Goal: Transaction & Acquisition: Purchase product/service

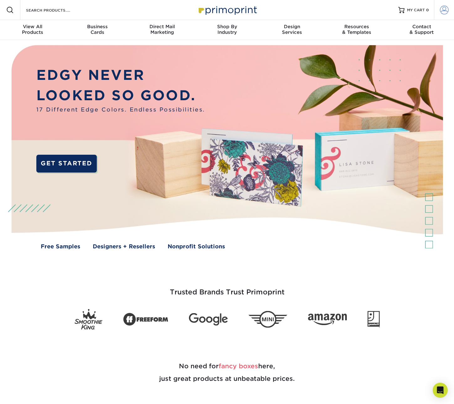
type input "marie@dmcreativedesign.com"
click at [443, 11] on span at bounding box center [444, 10] width 9 height 9
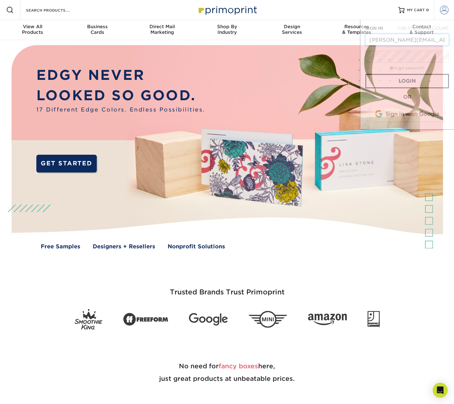
scroll to position [0, 4]
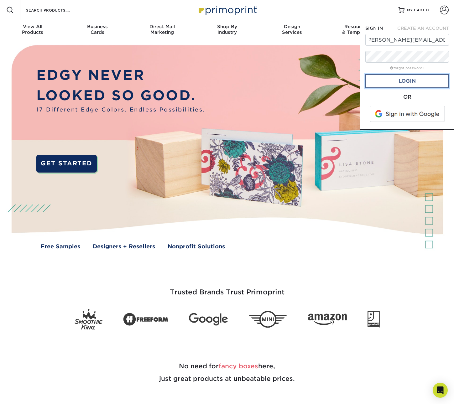
click at [414, 80] on link "Login" at bounding box center [407, 81] width 84 height 14
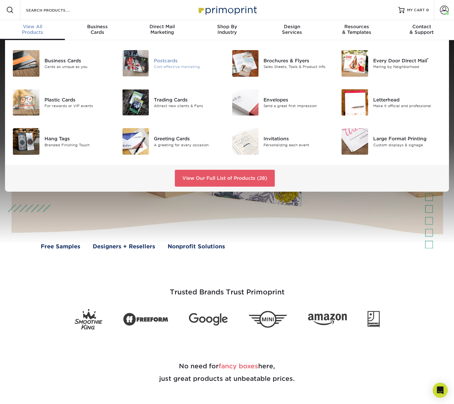
click at [140, 65] on img at bounding box center [136, 63] width 27 height 26
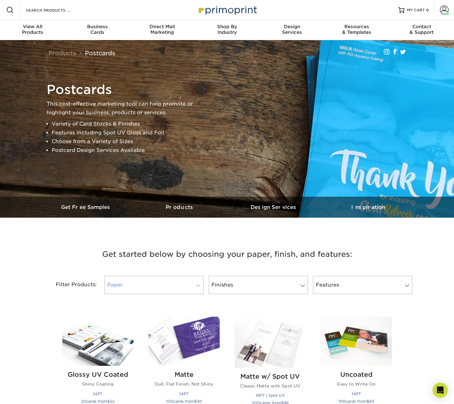
click at [163, 284] on link "Paper" at bounding box center [153, 285] width 99 height 18
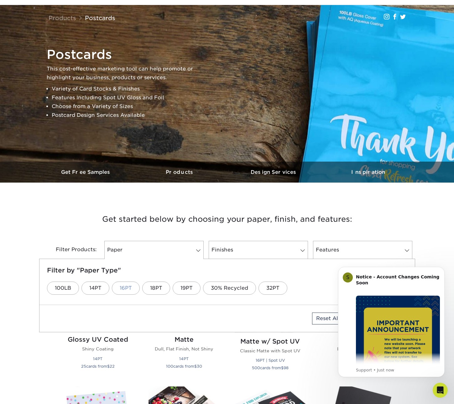
click at [126, 290] on link "16PT" at bounding box center [126, 288] width 28 height 13
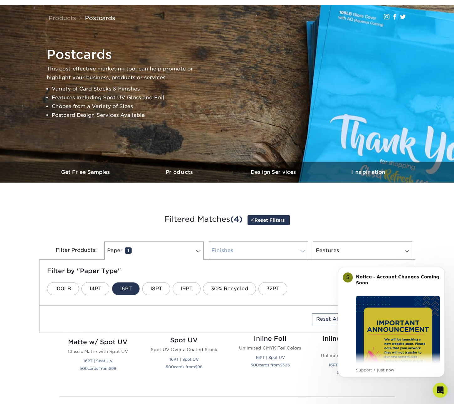
click at [237, 250] on link "Finishes 0" at bounding box center [258, 251] width 99 height 18
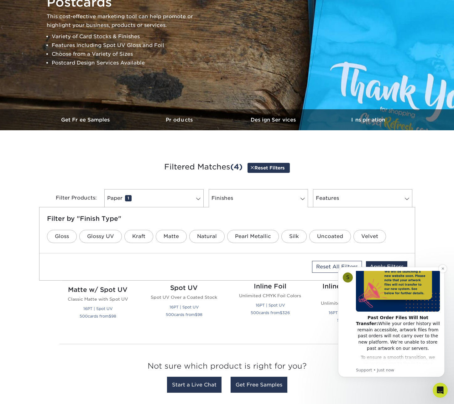
scroll to position [69, 0]
click at [100, 242] on link "Glossy UV" at bounding box center [100, 236] width 43 height 13
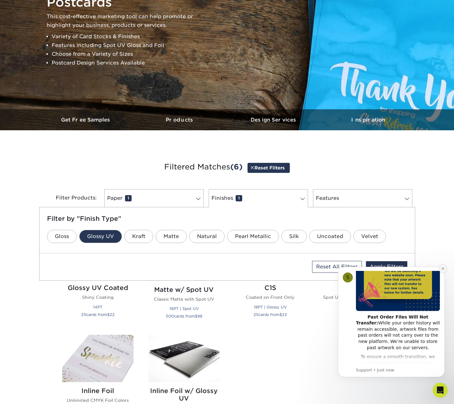
click at [443, 269] on icon "Dismiss notification" at bounding box center [442, 269] width 2 height 2
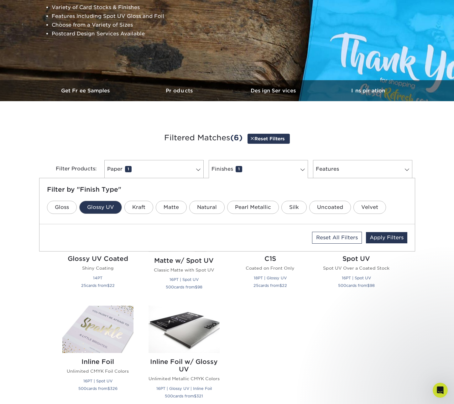
scroll to position [116, 0]
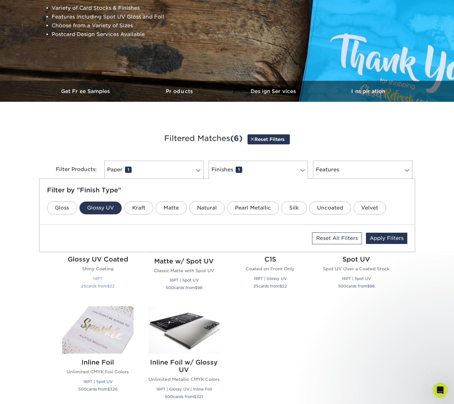
click at [83, 269] on p "Shiny Coating" at bounding box center [97, 269] width 71 height 6
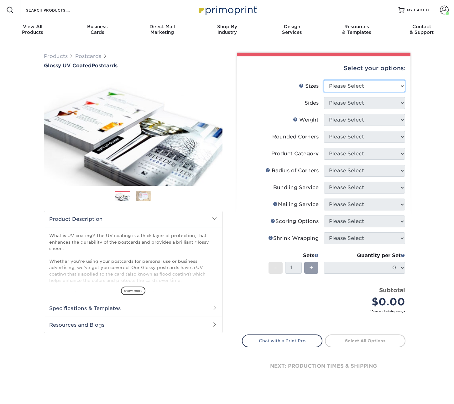
click at [362, 85] on select "Please Select 1.5" x 7" 2" x 4" 2" x 6" 2" x 7" 2" x 8" 2.12" x 5.5" 2.12" x 5.…" at bounding box center [364, 86] width 81 height 12
select select "4.00x6.00"
click at [324, 80] on select "Please Select 1.5" x 7" 2" x 4" 2" x 6" 2" x 7" 2" x 8" 2.12" x 5.5" 2.12" x 5.…" at bounding box center [364, 86] width 81 height 12
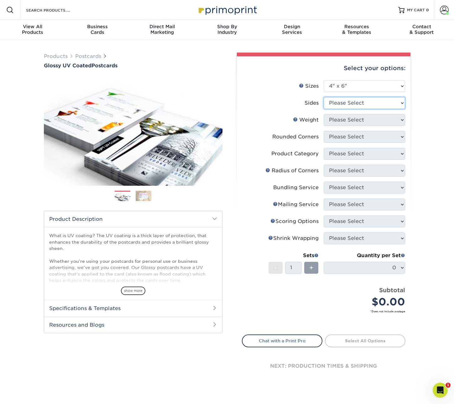
click at [357, 102] on select "Please Select Print Both Sides Print Front Only" at bounding box center [364, 103] width 81 height 12
select select "13abbda7-1d64-4f25-8bb2-c179b224825d"
click at [324, 97] on select "Please Select Print Both Sides Print Front Only" at bounding box center [364, 103] width 81 height 12
click at [353, 119] on select "Please Select 14PT 16PT 18PT C1S" at bounding box center [364, 120] width 81 height 12
select select "16PT"
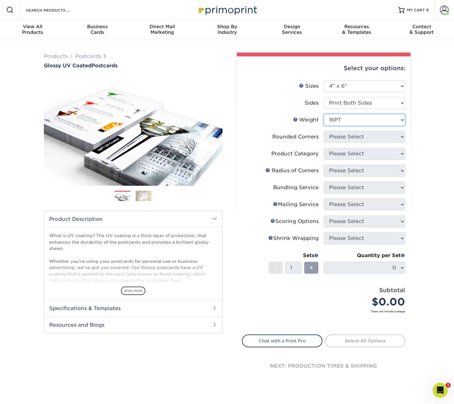
click at [324, 114] on select "Please Select 14PT 16PT 18PT C1S" at bounding box center [364, 120] width 81 height 12
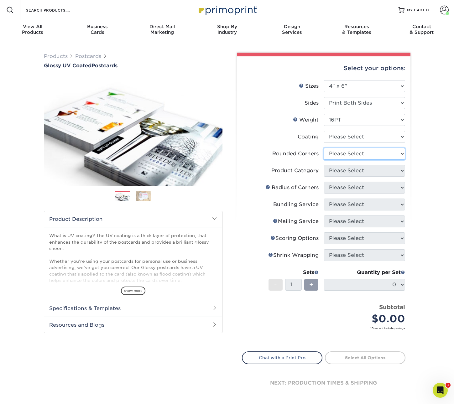
click at [349, 158] on select "Please Select Yes - Round 4 Corners No" at bounding box center [364, 154] width 81 height 12
select select "0"
click at [324, 148] on select "Please Select Yes - Round 4 Corners No" at bounding box center [364, 154] width 81 height 12
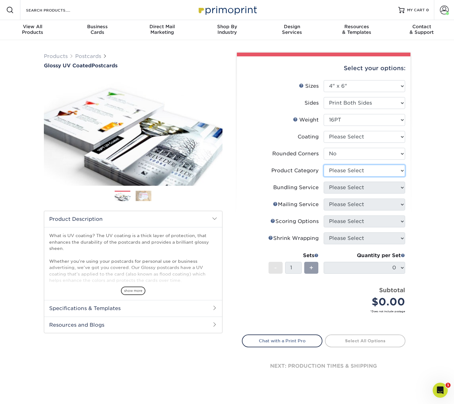
click at [346, 171] on select "Please Select" at bounding box center [364, 171] width 81 height 12
click at [324, 165] on select "Please Select" at bounding box center [364, 171] width 81 height 12
click at [346, 168] on select "Please Select" at bounding box center [364, 171] width 81 height 12
click at [360, 133] on select at bounding box center [364, 137] width 81 height 12
select select "1e8116af-acfc-44b1-83dc-8181aa338834"
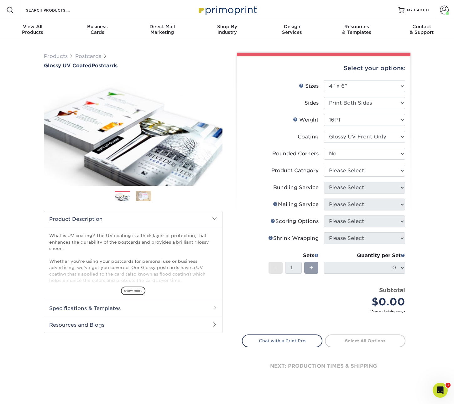
click at [324, 131] on select at bounding box center [364, 137] width 81 height 12
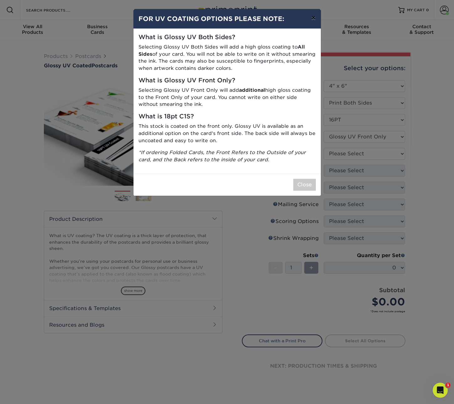
click at [311, 20] on button "×" at bounding box center [313, 18] width 14 height 18
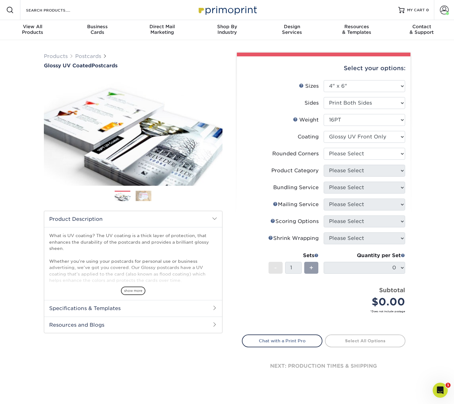
click at [217, 217] on span at bounding box center [214, 218] width 5 height 5
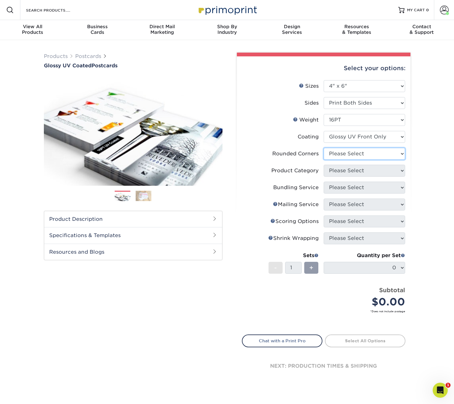
click at [363, 156] on select "Please Select Yes - Round 4 Corners No" at bounding box center [364, 154] width 81 height 12
select select "0"
click at [324, 148] on select "Please Select Yes - Round 4 Corners No" at bounding box center [364, 154] width 81 height 12
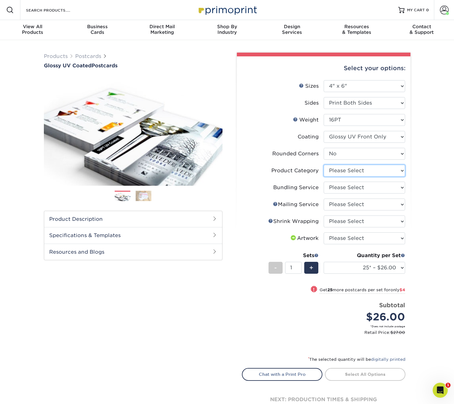
click at [340, 173] on select "Please Select Postcards" at bounding box center [364, 171] width 81 height 12
select select "9b7272e0-d6c8-4c3c-8e97-d3a1bcdab858"
click at [324, 165] on select "Please Select Postcards" at bounding box center [364, 171] width 81 height 12
click at [335, 186] on select "Please Select No Bundling Services Yes, Bundles of 50 (+2 Days) Yes, Bundles of…" at bounding box center [364, 188] width 81 height 12
select select "58689abb-25c0-461c-a4c3-a80b627d6649"
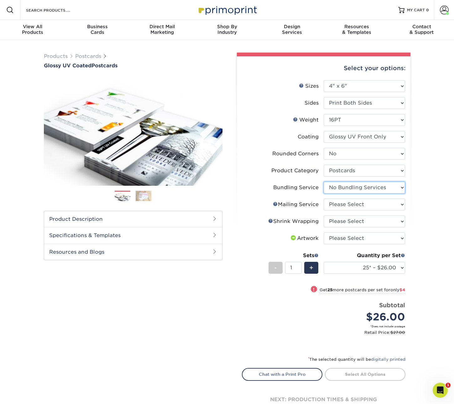
click at [324, 182] on select "Please Select No Bundling Services Yes, Bundles of 50 (+2 Days) Yes, Bundles of…" at bounding box center [364, 188] width 81 height 12
click at [238, 160] on div "Select your options: Sizes Help Sizes Please Select 1.5" x 7" 2" x 4" 2" x 6" 2…" at bounding box center [324, 239] width 174 height 367
click at [356, 204] on select "Please Select No Direct Mailing Service No, I will mail/stamp/imprint Direct Ma…" at bounding box center [364, 205] width 81 height 12
select select "3e5e9bdd-d78a-4c28-a41d-fe1407925ca6"
click at [324, 199] on select "Please Select No Direct Mailing Service No, I will mail/stamp/imprint Direct Ma…" at bounding box center [364, 205] width 81 height 12
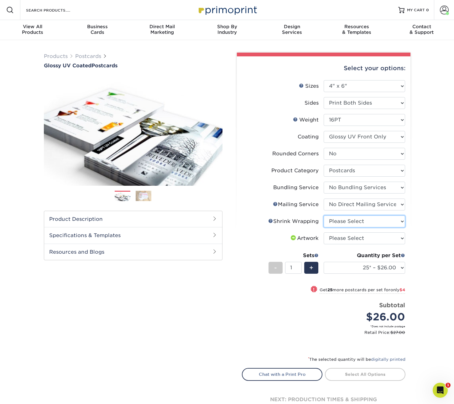
click at [339, 223] on select "Please Select No Shrink Wrapping Shrink Wrap 100 Per Package Shrink Wrap 50 Per…" at bounding box center [364, 222] width 81 height 12
select select "c8749376-e7da-41d0-b3dc-647faf84d907"
click at [324, 216] on select "Please Select No Shrink Wrapping Shrink Wrap 100 Per Package Shrink Wrap 50 Per…" at bounding box center [364, 222] width 81 height 12
click at [246, 241] on label "Artwork" at bounding box center [282, 238] width 81 height 12
click at [346, 241] on select "Please Select I will upload files I need a design - $150" at bounding box center [364, 238] width 81 height 12
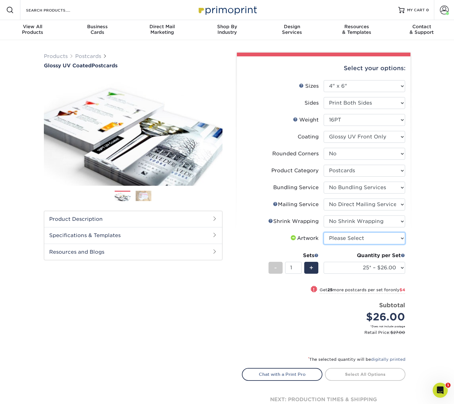
select select "upload"
click at [324, 232] on select "Please Select I will upload files I need a design - $150" at bounding box center [364, 238] width 81 height 12
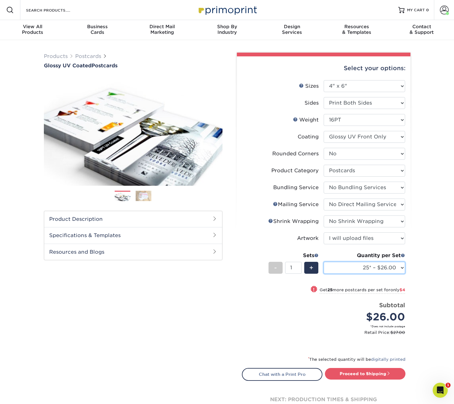
click at [368, 268] on select "25* – $26.00 50* – $30.00 75* – $38.00 100* – $44.00 250* – $80.00 500 – $96.00…" at bounding box center [364, 268] width 81 height 12
select select "250* – $80.00"
click at [324, 262] on select "25* – $26.00 50* – $30.00 75* – $38.00 100* – $44.00 250* – $80.00 500 – $96.00…" at bounding box center [364, 268] width 81 height 12
click at [384, 119] on select "Please Select 14PT 16PT 18PT C1S" at bounding box center [364, 120] width 81 height 12
select select "14PT"
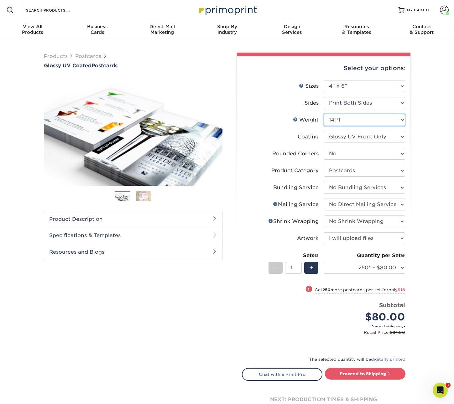
click at [324, 114] on select "Please Select 14PT 16PT 18PT C1S" at bounding box center [364, 120] width 81 height 12
select select "-1"
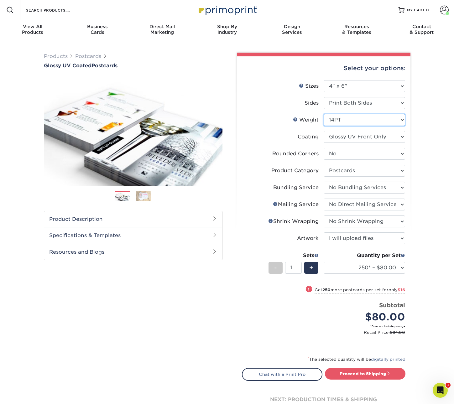
select select "-1"
select select
select select "-1"
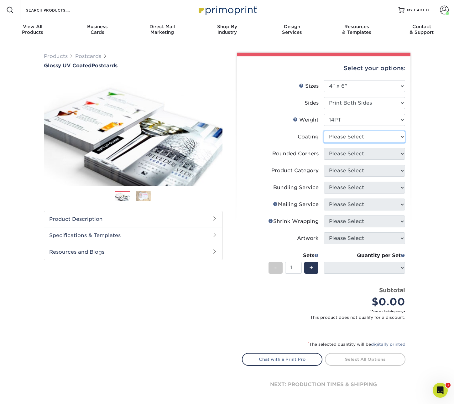
click at [383, 138] on select at bounding box center [364, 137] width 81 height 12
select select "1e8116af-acfc-44b1-83dc-8181aa338834"
click at [324, 131] on select at bounding box center [364, 137] width 81 height 12
select select
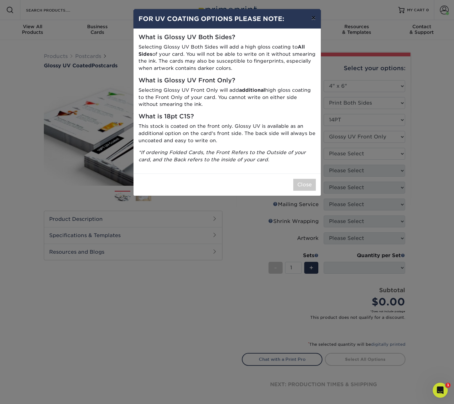
click at [312, 20] on button "×" at bounding box center [313, 18] width 14 height 18
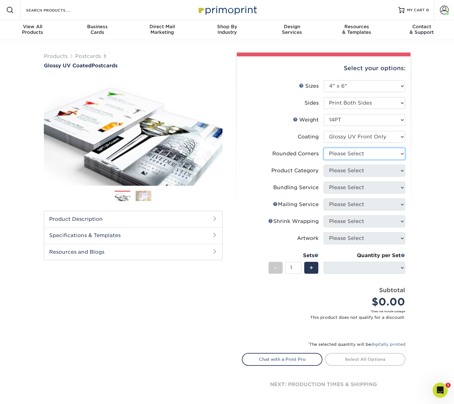
click at [360, 152] on select "Please Select Yes - Round 4 Corners No" at bounding box center [364, 154] width 81 height 12
select select "0"
click at [324, 148] on select "Please Select Yes - Round 4 Corners No" at bounding box center [364, 154] width 81 height 12
select select "-1"
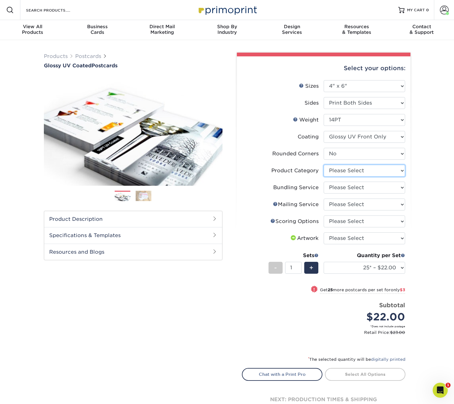
click at [342, 170] on select "Please Select Postcards" at bounding box center [364, 171] width 81 height 12
select select "9b7272e0-d6c8-4c3c-8e97-d3a1bcdab858"
click at [324, 165] on select "Please Select Postcards" at bounding box center [364, 171] width 81 height 12
click at [355, 173] on select "Please Select Postcards" at bounding box center [364, 171] width 81 height 12
click at [324, 165] on select "Please Select Postcards" at bounding box center [364, 171] width 81 height 12
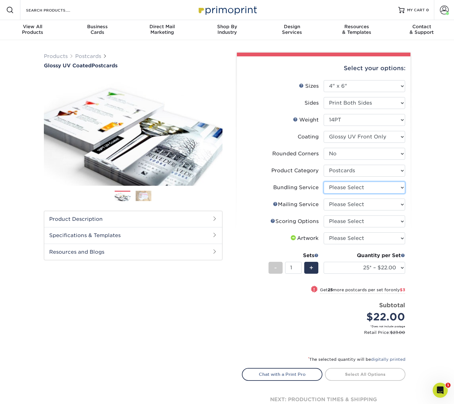
click at [352, 188] on select "Please Select No Bundling Services Yes, Bundles of 50 (+2 Days) Yes, Bundles of…" at bounding box center [364, 188] width 81 height 12
select select "58689abb-25c0-461c-a4c3-a80b627d6649"
click at [324, 182] on select "Please Select No Bundling Services Yes, Bundles of 50 (+2 Days) Yes, Bundles of…" at bounding box center [364, 188] width 81 height 12
click at [352, 206] on select "Please Select No Direct Mailing Service No, I will mail/stamp/imprint Direct Ma…" at bounding box center [364, 205] width 81 height 12
select select "3e5e9bdd-d78a-4c28-a41d-fe1407925ca6"
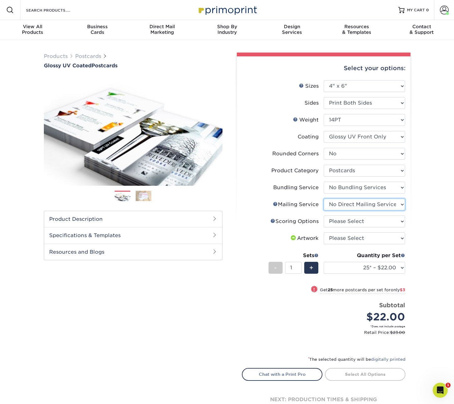
click at [324, 199] on select "Please Select No Direct Mailing Service No, I will mail/stamp/imprint Direct Ma…" at bounding box center [364, 205] width 81 height 12
click at [353, 222] on select "Please Select No Scoring One Score" at bounding box center [364, 222] width 81 height 12
select select "16ebe401-5398-422d-8cb0-f3adbb82deb5"
click at [324, 216] on select "Please Select No Scoring One Score" at bounding box center [364, 222] width 81 height 12
click at [356, 237] on select "Please Select I will upload files I need a design - $150" at bounding box center [364, 238] width 81 height 12
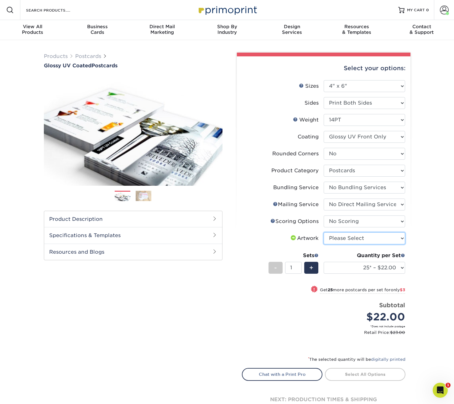
select select "upload"
click at [324, 232] on select "Please Select I will upload files I need a design - $150" at bounding box center [364, 238] width 81 height 12
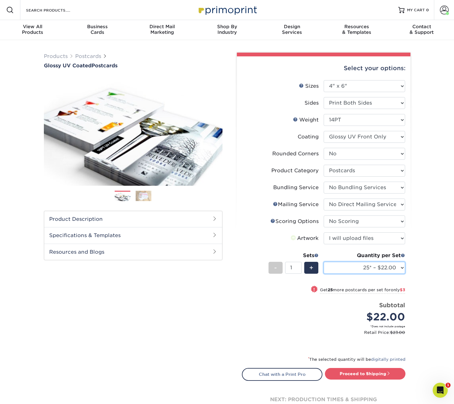
click at [356, 266] on select "25* – $22.00 50* – $25.00 75* – $32.00 100* – $37.00 250* – $68.00 500 – $81.00…" at bounding box center [364, 268] width 81 height 12
select select "500 – $81.00"
click at [324, 262] on select "25* – $22.00 50* – $25.00 75* – $32.00 100* – $37.00 250* – $68.00 500 – $81.00…" at bounding box center [364, 268] width 81 height 12
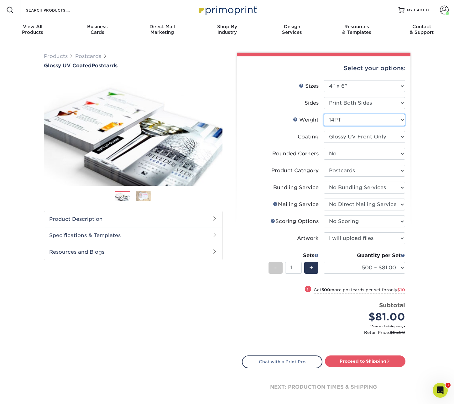
click at [349, 118] on select "Please Select 14PT 16PT 18PT C1S" at bounding box center [364, 120] width 81 height 12
select select "16PT"
click at [324, 114] on select "Please Select 14PT 16PT 18PT C1S" at bounding box center [364, 120] width 81 height 12
select select "-1"
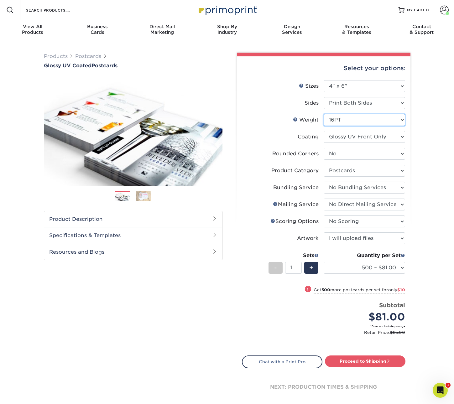
select select "-1"
select select
select select "-1"
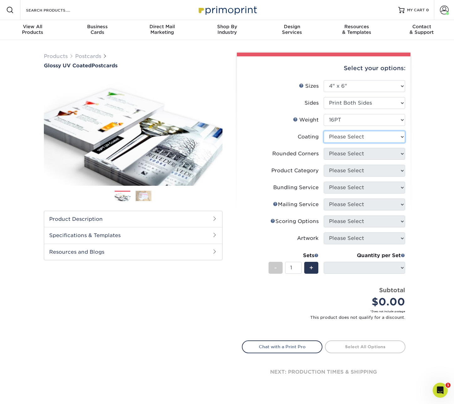
click at [352, 134] on select at bounding box center [364, 137] width 81 height 12
select select "1e8116af-acfc-44b1-83dc-8181aa338834"
click at [324, 131] on select at bounding box center [364, 137] width 81 height 12
select select
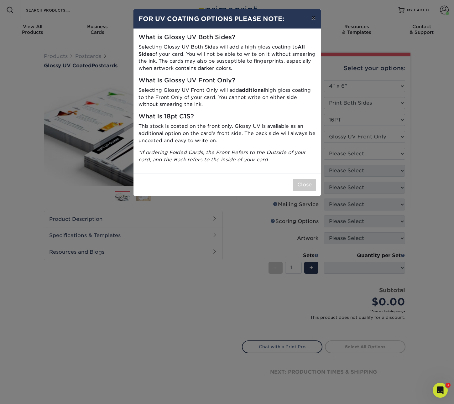
click at [312, 19] on button "×" at bounding box center [313, 18] width 14 height 18
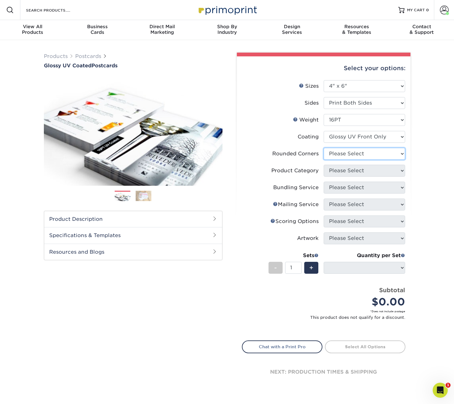
click at [351, 149] on select "Please Select Yes - Round 4 Corners No" at bounding box center [364, 154] width 81 height 12
select select "0"
click at [324, 148] on select "Please Select Yes - Round 4 Corners No" at bounding box center [364, 154] width 81 height 12
select select "-1"
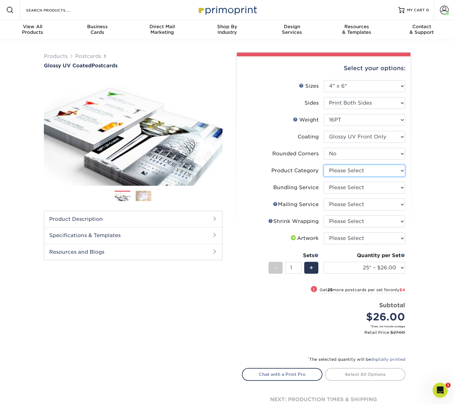
click at [356, 171] on select "Please Select Postcards" at bounding box center [364, 171] width 81 height 12
select select "9b7272e0-d6c8-4c3c-8e97-d3a1bcdab858"
click at [324, 165] on select "Please Select Postcards" at bounding box center [364, 171] width 81 height 12
click at [360, 184] on select "Please Select No Bundling Services Yes, Bundles of 50 (+2 Days) Yes, Bundles of…" at bounding box center [364, 188] width 81 height 12
select select "58689abb-25c0-461c-a4c3-a80b627d6649"
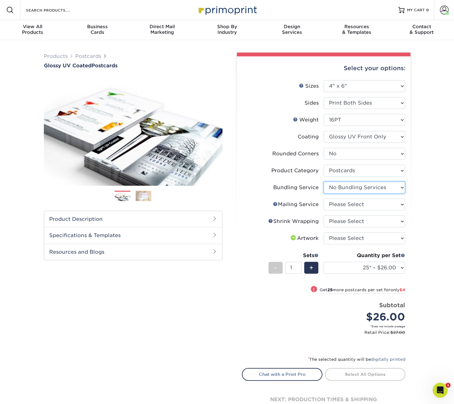
click at [324, 182] on select "Please Select No Bundling Services Yes, Bundles of 50 (+2 Days) Yes, Bundles of…" at bounding box center [364, 188] width 81 height 12
click at [366, 204] on select "Please Select No Direct Mailing Service No, I will mail/stamp/imprint Direct Ma…" at bounding box center [364, 205] width 81 height 12
select select "3e5e9bdd-d78a-4c28-a41d-fe1407925ca6"
click at [324, 199] on select "Please Select No Direct Mailing Service No, I will mail/stamp/imprint Direct Ma…" at bounding box center [364, 205] width 81 height 12
click at [367, 217] on select "Please Select No Shrink Wrapping Shrink Wrap 100 Per Package Shrink Wrap 50 Per…" at bounding box center [364, 222] width 81 height 12
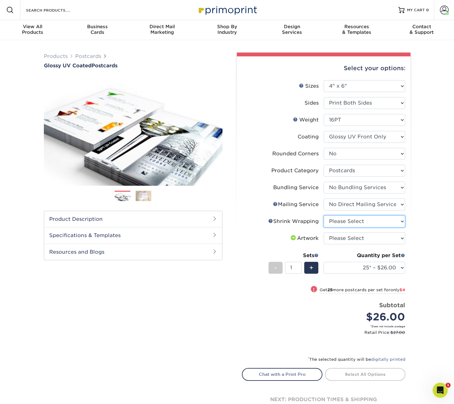
select select "c8749376-e7da-41d0-b3dc-647faf84d907"
click at [324, 216] on select "Please Select No Shrink Wrapping Shrink Wrap 100 Per Package Shrink Wrap 50 Per…" at bounding box center [364, 222] width 81 height 12
click at [357, 238] on select "Please Select I will upload files I need a design - $150" at bounding box center [364, 238] width 81 height 12
select select "upload"
click at [324, 232] on select "Please Select I will upload files I need a design - $150" at bounding box center [364, 238] width 81 height 12
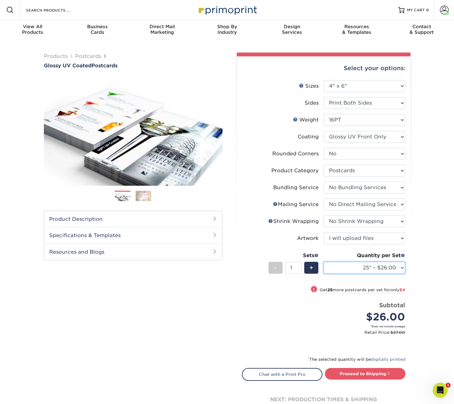
click at [368, 268] on select "25* – $26.00 50* – $30.00 75* – $38.00 100* – $44.00 250* – $80.00 500 – $96.00…" at bounding box center [364, 268] width 81 height 12
click at [340, 121] on select "Please Select 14PT 16PT 18PT C1S" at bounding box center [364, 120] width 81 height 12
select select "14PT"
click at [324, 114] on select "Please Select 14PT 16PT 18PT C1S" at bounding box center [364, 120] width 81 height 12
select select "-1"
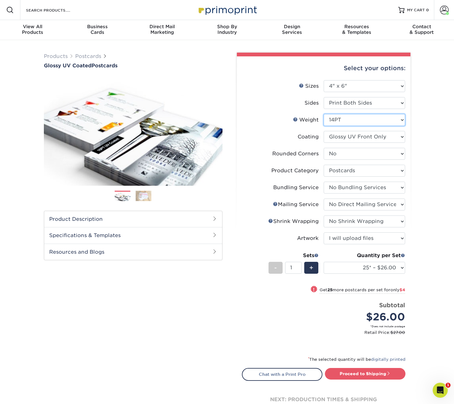
select select "-1"
select select
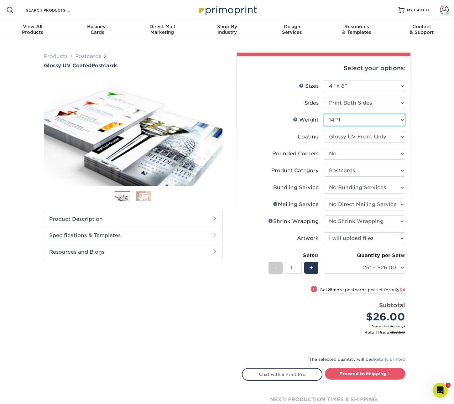
select select "-1"
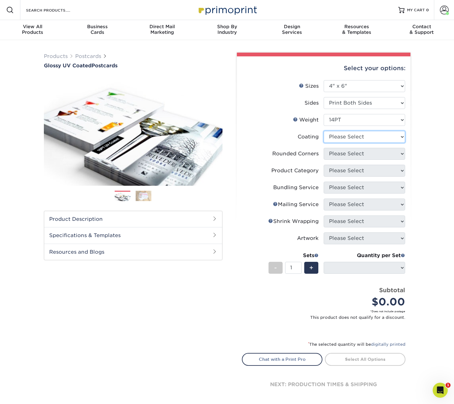
click at [346, 136] on select at bounding box center [364, 137] width 81 height 12
select select "1e8116af-acfc-44b1-83dc-8181aa338834"
click at [324, 131] on select at bounding box center [364, 137] width 81 height 12
select select
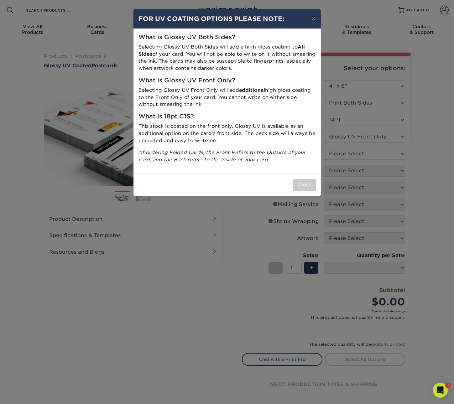
click at [315, 19] on button "×" at bounding box center [313, 18] width 14 height 18
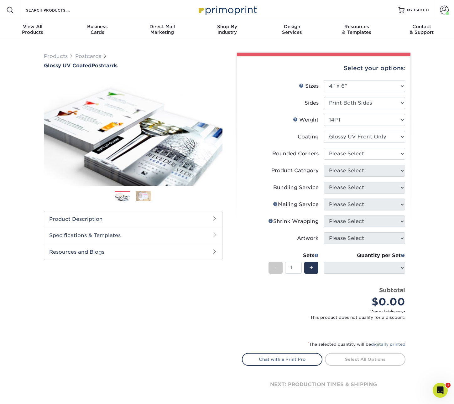
scroll to position [3, 0]
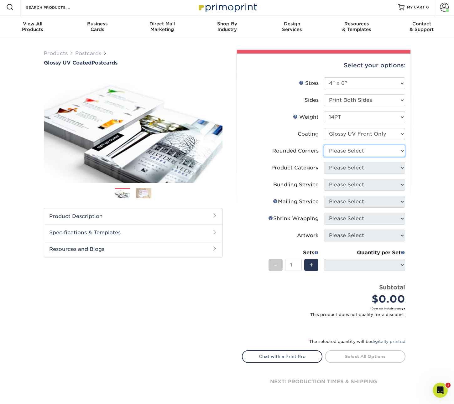
click at [360, 154] on select "Please Select Yes - Round 4 Corners No" at bounding box center [364, 151] width 81 height 12
select select "0"
click at [324, 145] on select "Please Select Yes - Round 4 Corners No" at bounding box center [364, 151] width 81 height 12
select select "-1"
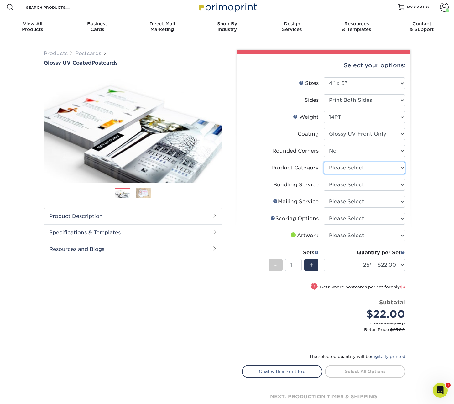
click at [362, 167] on select "Please Select Postcards" at bounding box center [364, 168] width 81 height 12
select select "9b7272e0-d6c8-4c3c-8e97-d3a1bcdab858"
click at [324, 162] on select "Please Select Postcards" at bounding box center [364, 168] width 81 height 12
click at [375, 184] on select "Please Select No Bundling Services Yes, Bundles of 50 (+2 Days) Yes, Bundles of…" at bounding box center [364, 185] width 81 height 12
select select "58689abb-25c0-461c-a4c3-a80b627d6649"
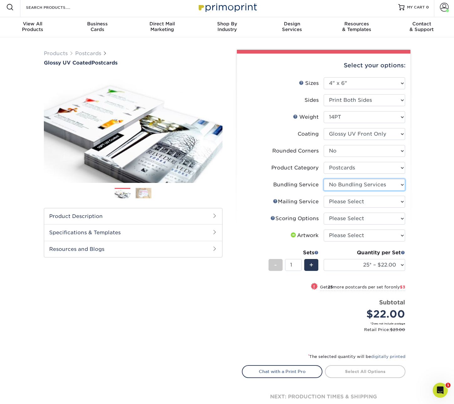
click at [324, 179] on select "Please Select No Bundling Services Yes, Bundles of 50 (+2 Days) Yes, Bundles of…" at bounding box center [364, 185] width 81 height 12
click at [373, 198] on select "Please Select No Direct Mailing Service No, I will mail/stamp/imprint Direct Ma…" at bounding box center [364, 202] width 81 height 12
select select "3e5e9bdd-d78a-4c28-a41d-fe1407925ca6"
click at [324, 196] on select "Please Select No Direct Mailing Service No, I will mail/stamp/imprint Direct Ma…" at bounding box center [364, 202] width 81 height 12
click at [370, 219] on select "Please Select No Scoring One Score" at bounding box center [364, 219] width 81 height 12
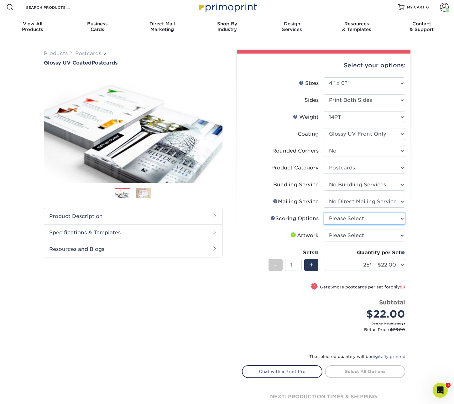
select select "16ebe401-5398-422d-8cb0-f3adbb82deb5"
click at [324, 213] on select "Please Select No Scoring One Score" at bounding box center [364, 219] width 81 height 12
click at [366, 237] on select "Please Select I will upload files I need a design - $150" at bounding box center [364, 236] width 81 height 12
select select "upload"
click at [324, 230] on select "Please Select I will upload files I need a design - $150" at bounding box center [364, 236] width 81 height 12
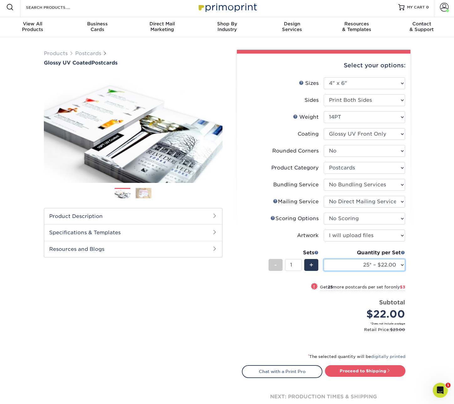
click at [363, 265] on select "25* – $22.00 50* – $25.00 75* – $32.00 100* – $37.00 250* – $68.00 500 – $81.00…" at bounding box center [364, 265] width 81 height 12
select select "500 – $81.00"
click at [324, 259] on select "25* – $22.00 50* – $25.00 75* – $32.00 100* – $37.00 250* – $68.00 500 – $81.00…" at bounding box center [364, 265] width 81 height 12
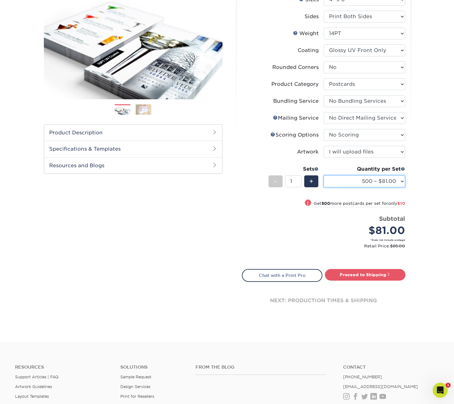
scroll to position [109, 0]
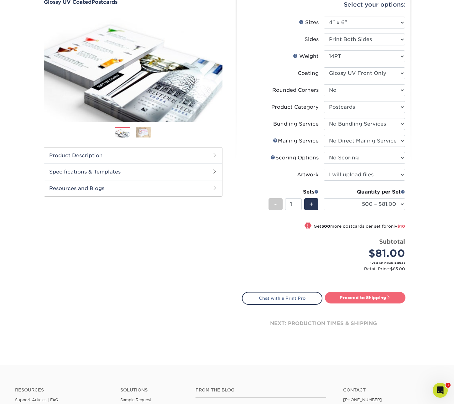
click at [357, 298] on link "Proceed to Shipping" at bounding box center [365, 297] width 81 height 11
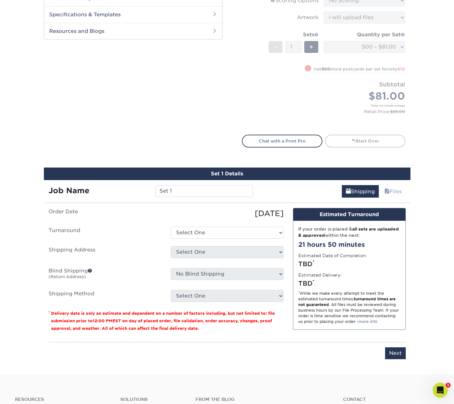
scroll to position [222, 0]
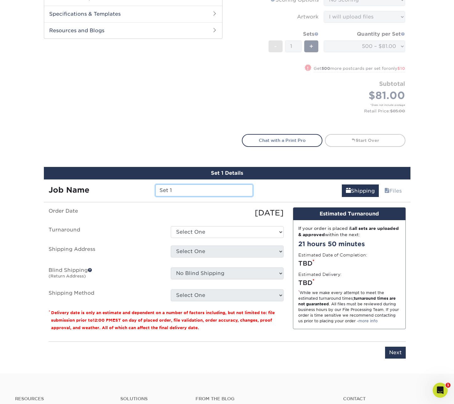
click at [188, 190] on input "Set 1" at bounding box center [203, 191] width 97 height 12
type input "CLDN GTMD 2025"
drag, startPoint x: 146, startPoint y: 228, endPoint x: 174, endPoint y: 231, distance: 27.7
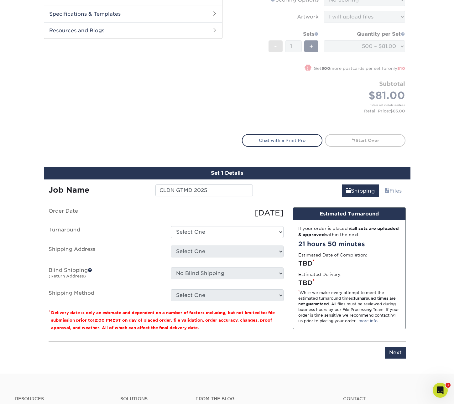
click at [147, 228] on label "Turnaround" at bounding box center [105, 232] width 122 height 12
click at [175, 230] on select "Select One 2-4 Business Days 2 Day Next Business Day" at bounding box center [227, 232] width 113 height 12
select select "8c1907bb-f984-46fa-92b6-1e5c5e9f3b2e"
click at [171, 226] on select "Select One 2-4 Business Days 2 Day Next Business Day" at bounding box center [227, 232] width 113 height 12
click at [184, 249] on select "Select One Camille Lydon CEO CLDN House Cards Ferguson EYOTA Kayla Allen Health…" at bounding box center [227, 252] width 113 height 12
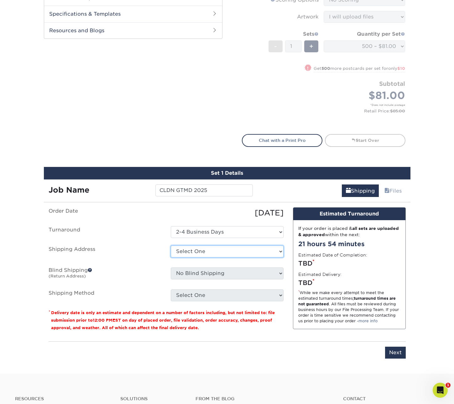
select select "128279"
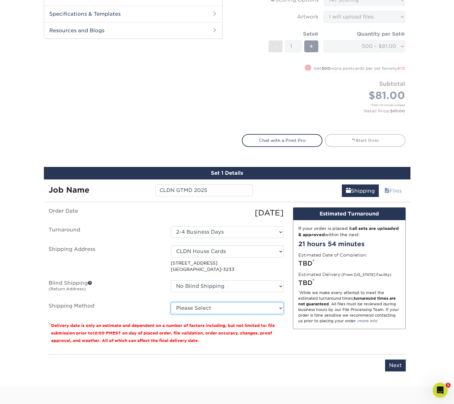
click at [211, 309] on select "Please Select Ground Shipping (+$17.81) 3 Day Shipping Service (+$21.10) 2 Day …" at bounding box center [227, 308] width 113 height 12
select select "03"
click at [171, 302] on select "Please Select Ground Shipping (+$17.81) 3 Day Shipping Service (+$21.10) 2 Day …" at bounding box center [227, 308] width 113 height 12
click at [216, 308] on select "Please Select Ground Shipping (+$17.81) 3 Day Shipping Service (+$21.10) 2 Day …" at bounding box center [227, 308] width 113 height 12
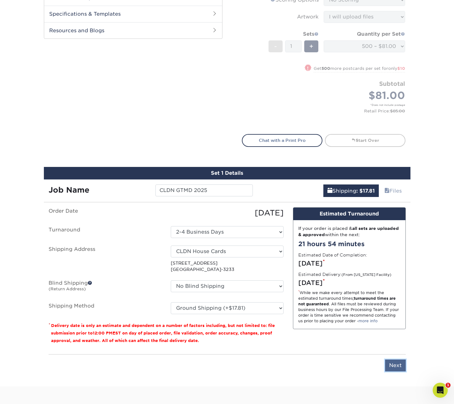
click at [393, 364] on input "Next" at bounding box center [395, 366] width 21 height 12
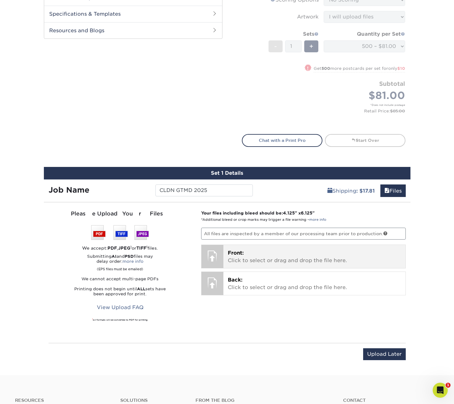
click at [238, 252] on span "Front:" at bounding box center [236, 253] width 16 height 6
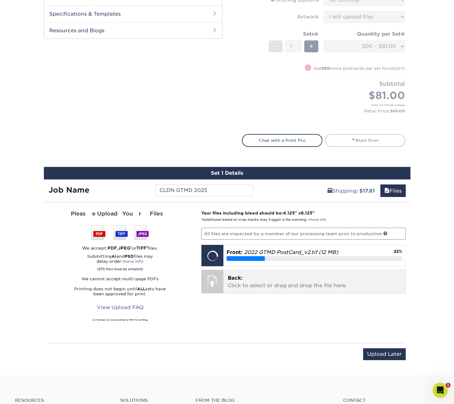
click at [242, 281] on p "Back: Click to select or drag and drop the file here." at bounding box center [314, 281] width 173 height 15
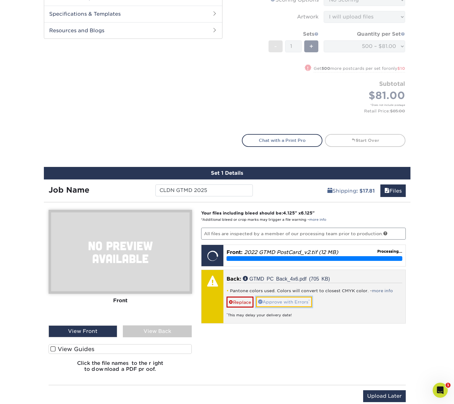
click at [293, 301] on link "Approve with Errors *" at bounding box center [284, 302] width 56 height 11
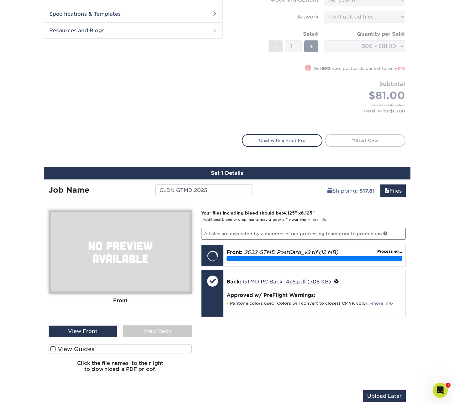
click at [74, 332] on div "View Front" at bounding box center [83, 332] width 69 height 12
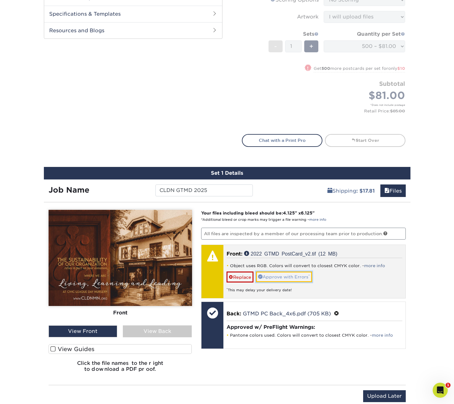
click at [294, 276] on link "Approve with Errors *" at bounding box center [284, 277] width 56 height 11
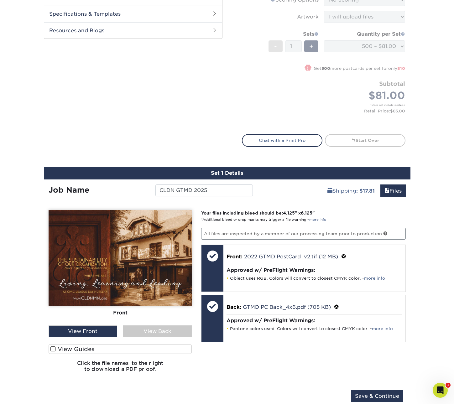
click at [155, 331] on div "View Back" at bounding box center [157, 332] width 69 height 12
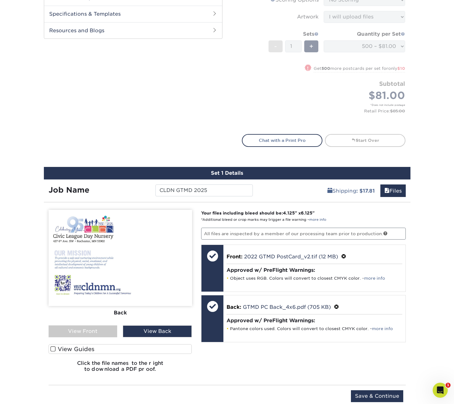
click at [92, 347] on label "View Guides" at bounding box center [120, 349] width 143 height 10
click at [0, 0] on input "View Guides" at bounding box center [0, 0] width 0 height 0
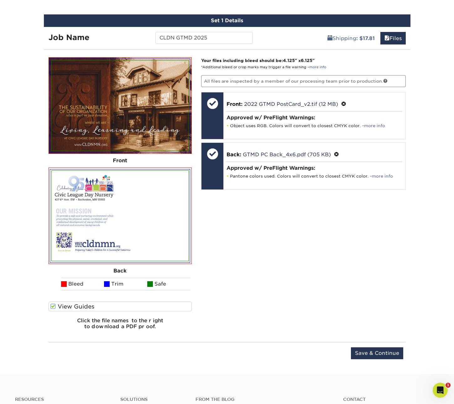
scroll to position [384, 0]
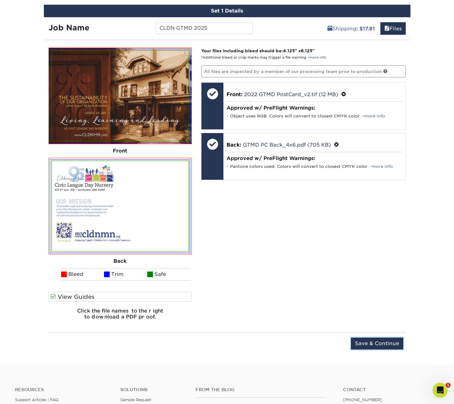
click at [374, 343] on input "Save & Continue" at bounding box center [377, 344] width 52 height 12
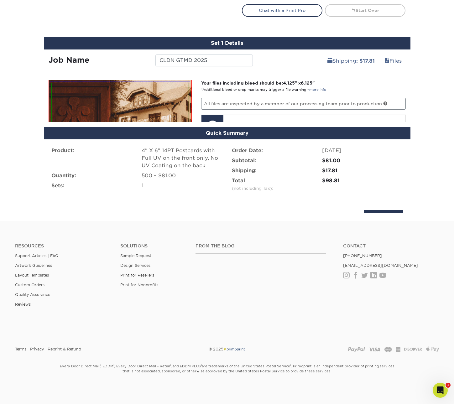
scroll to position [318, 0]
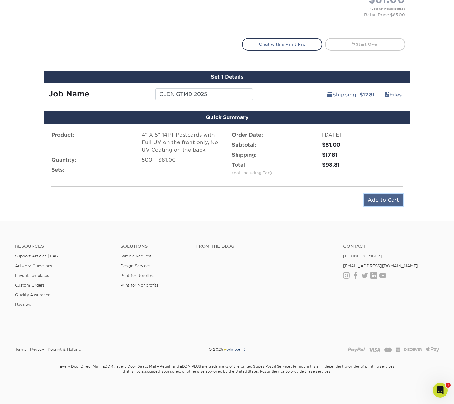
click at [383, 202] on input "Add to Cart" at bounding box center [383, 200] width 39 height 12
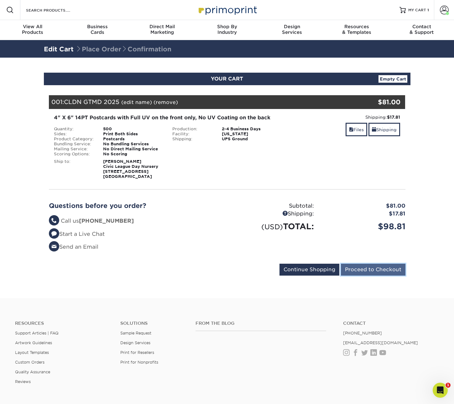
click at [379, 274] on input "Proceed to Checkout" at bounding box center [373, 270] width 65 height 12
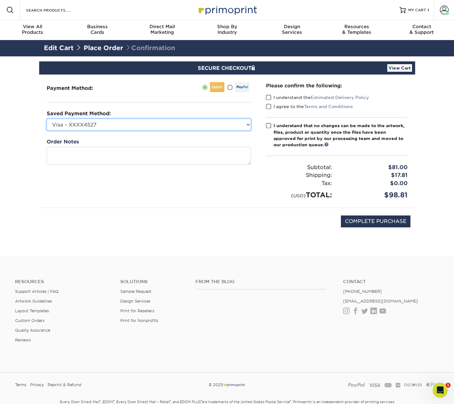
click at [171, 126] on select "Visa - XXXX4527 Visa - XXXX3238 MasterCard - XXXX9918 Visa - XXXX0796 MasterCar…" at bounding box center [149, 125] width 204 height 12
click at [47, 119] on select "Visa - XXXX4527 Visa - XXXX3238 MasterCard - XXXX9918 Visa - XXXX0796 MasterCar…" at bounding box center [149, 125] width 204 height 12
click at [171, 126] on select "Visa - XXXX4527 Visa - XXXX3238 MasterCard - XXXX9918 Visa - XXXX0796 MasterCar…" at bounding box center [149, 125] width 204 height 12
select select "71360"
click at [47, 119] on select "Visa - XXXX4527 Visa - XXXX3238 MasterCard - XXXX9918 Visa - XXXX0796 MasterCar…" at bounding box center [149, 125] width 204 height 12
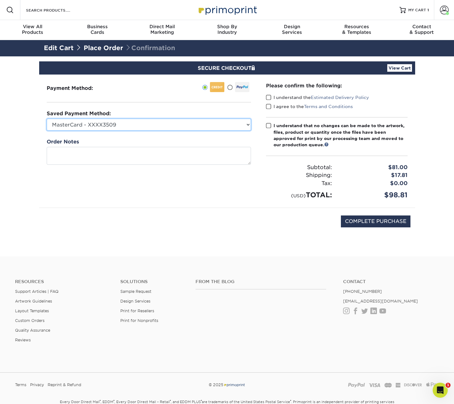
click at [169, 124] on select "Visa - XXXX4527 Visa - XXXX3238 MasterCard - XXXX9918 Visa - XXXX0796 MasterCar…" at bounding box center [149, 125] width 204 height 12
click at [47, 119] on select "Visa - XXXX4527 Visa - XXXX3238 MasterCard - XXXX9918 Visa - XXXX0796 MasterCar…" at bounding box center [149, 125] width 204 height 12
click at [198, 202] on div "Payment Method:" at bounding box center [148, 141] width 219 height 133
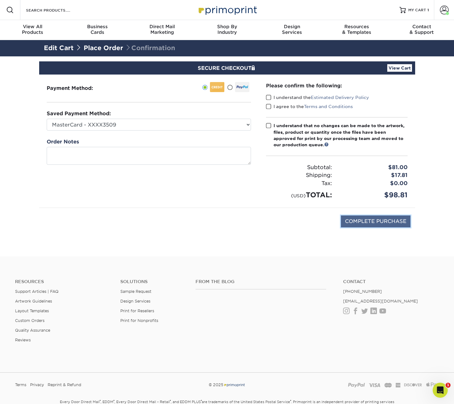
click at [384, 224] on input "COMPLETE PURCHASE" at bounding box center [376, 222] width 70 height 12
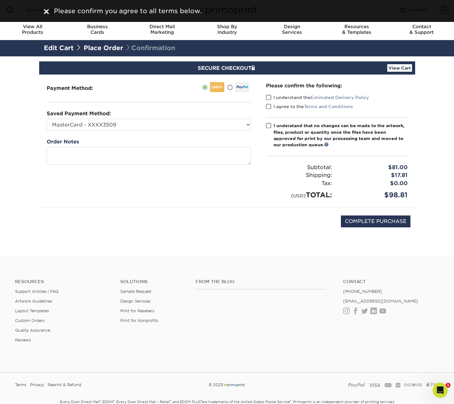
click at [274, 97] on label "I understand the Estimated Delivery Policy" at bounding box center [317, 97] width 103 height 6
click at [0, 0] on input "I understand the Estimated Delivery Policy" at bounding box center [0, 0] width 0 height 0
click at [269, 105] on span at bounding box center [268, 107] width 5 height 6
click at [0, 0] on input "I agree to the Terms and Conditions" at bounding box center [0, 0] width 0 height 0
click at [270, 128] on span at bounding box center [268, 126] width 5 height 6
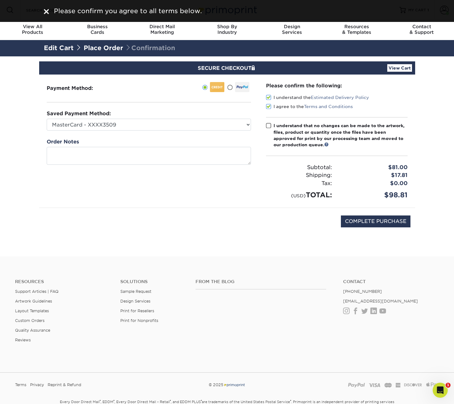
click at [0, 0] on input "I understand that no changes can be made to the artwork, files, product or quan…" at bounding box center [0, 0] width 0 height 0
click at [378, 224] on input "COMPLETE PURCHASE" at bounding box center [376, 222] width 70 height 12
type input "PROCESSING, PLEASE WAIT..."
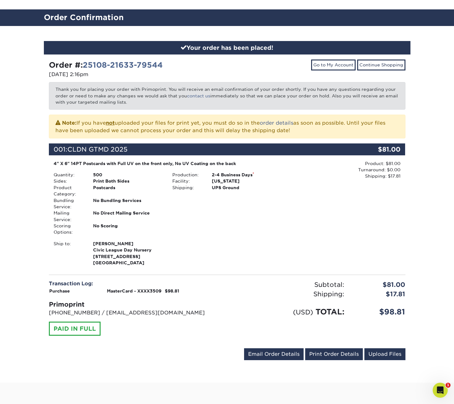
scroll to position [32, 0]
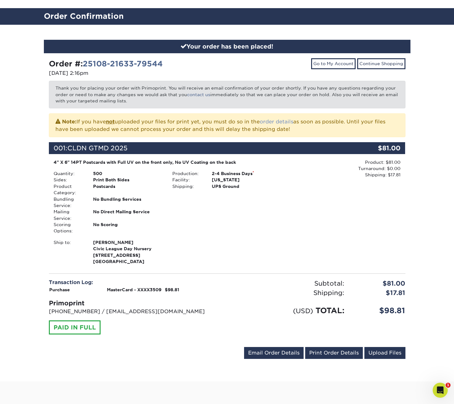
click at [285, 121] on link "order details" at bounding box center [277, 122] width 34 height 6
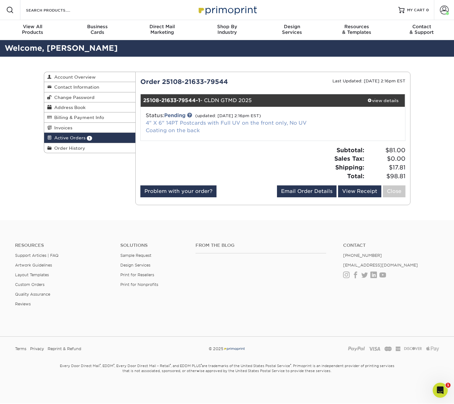
click at [177, 130] on link "4" X 6" 14PT Postcards with Full UV on the front only, No UV Coating on the back" at bounding box center [226, 126] width 161 height 13
click at [185, 115] on link "Pending" at bounding box center [174, 115] width 21 height 6
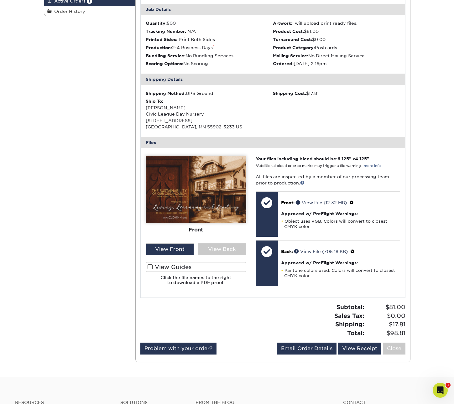
scroll to position [142, 0]
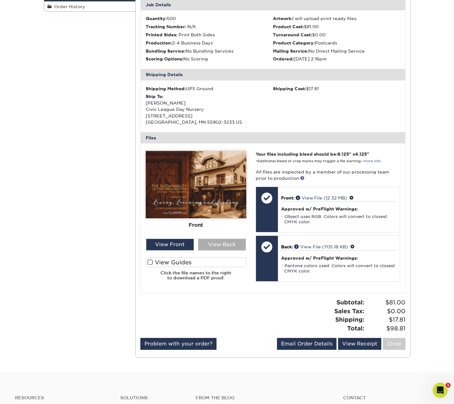
click at [225, 244] on div "View Back" at bounding box center [222, 245] width 48 height 12
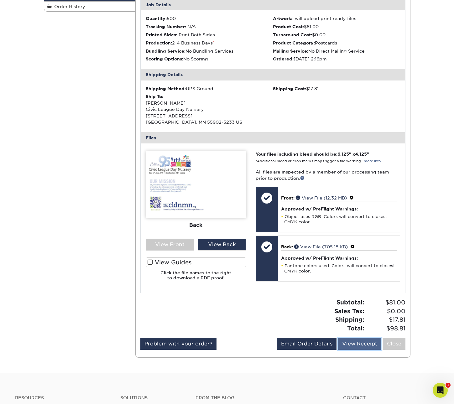
click at [357, 345] on link "View Receipt" at bounding box center [359, 344] width 43 height 12
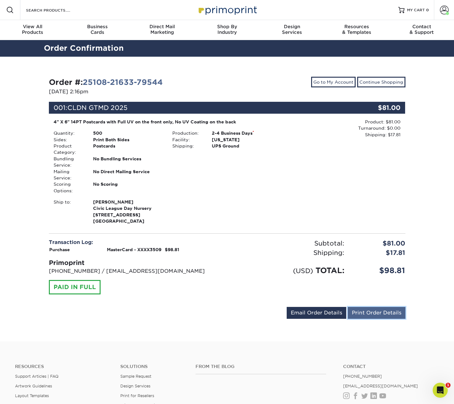
click at [383, 314] on link "Print Order Details" at bounding box center [377, 313] width 58 height 12
